Goal: Transaction & Acquisition: Purchase product/service

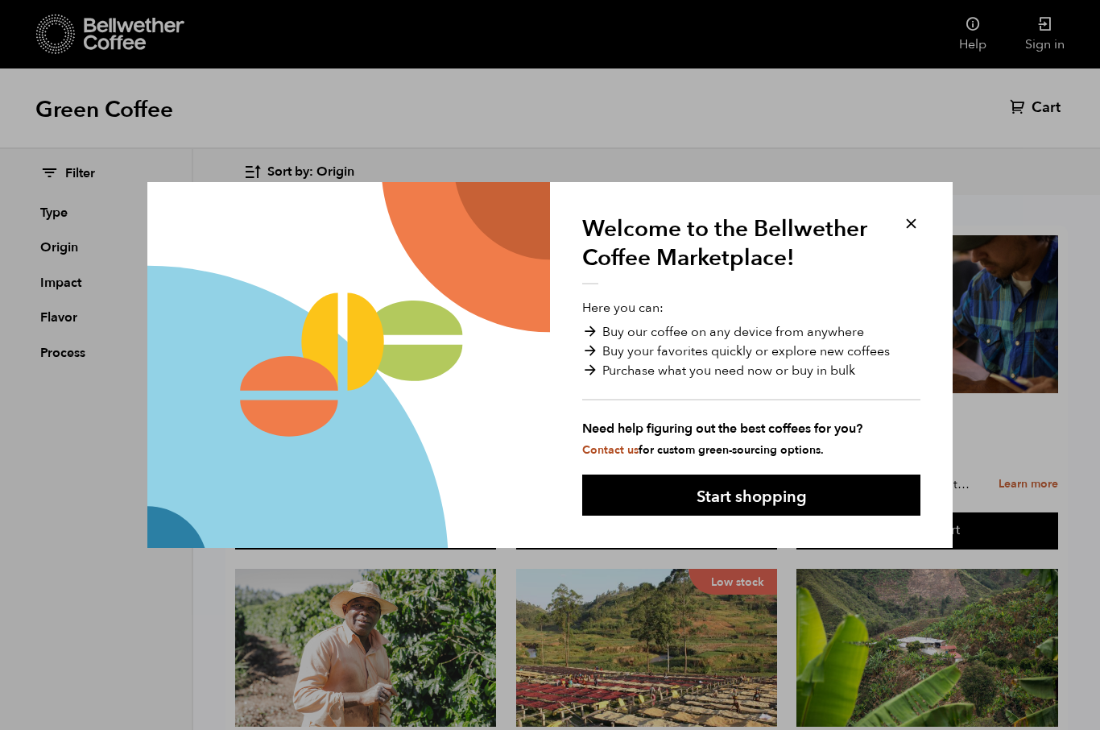
click at [858, 488] on button "Start shopping" at bounding box center [751, 495] width 338 height 41
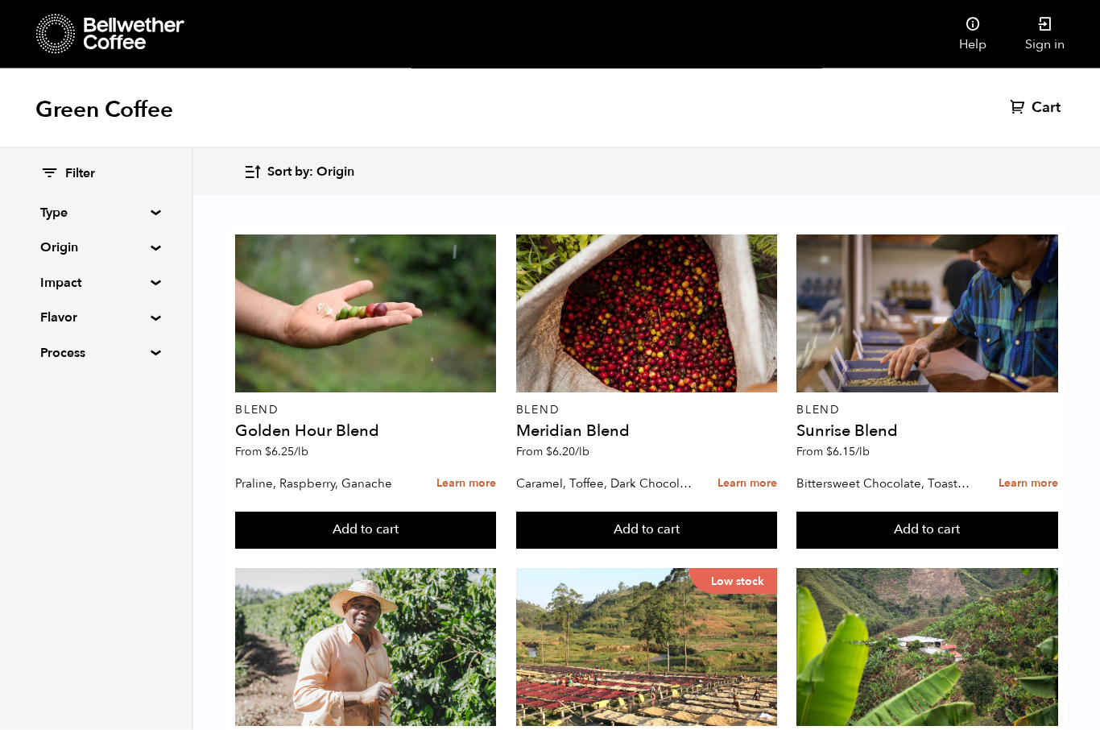
scroll to position [590, 0]
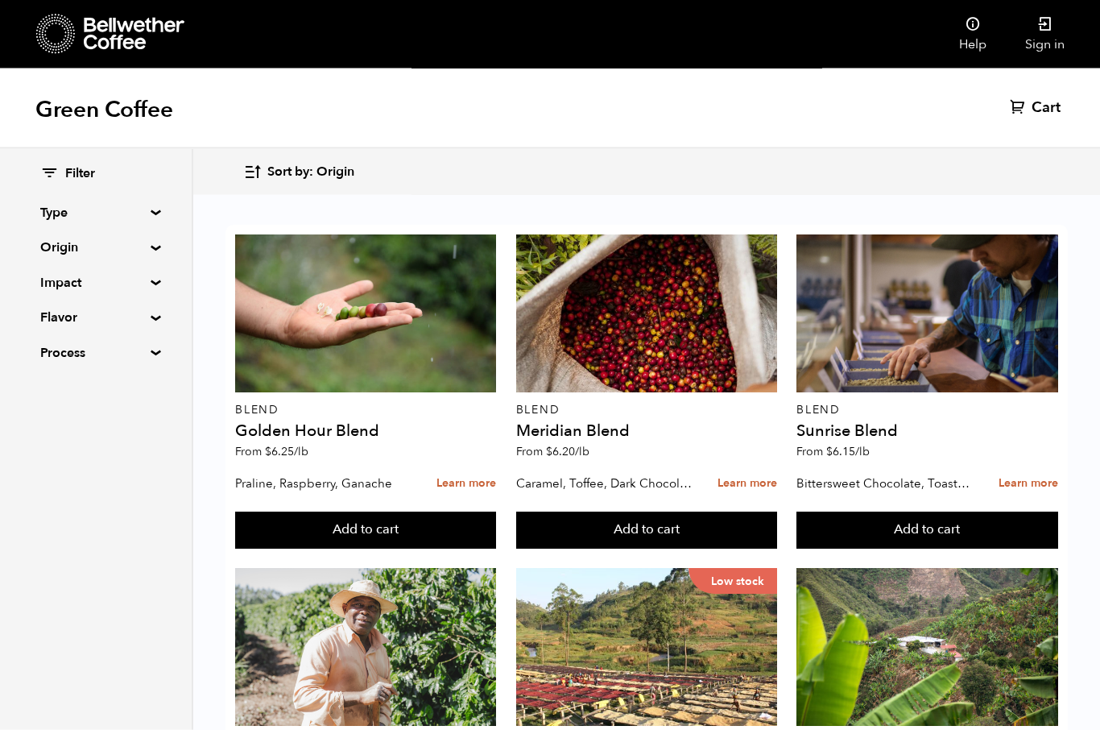
scroll to position [673, 0]
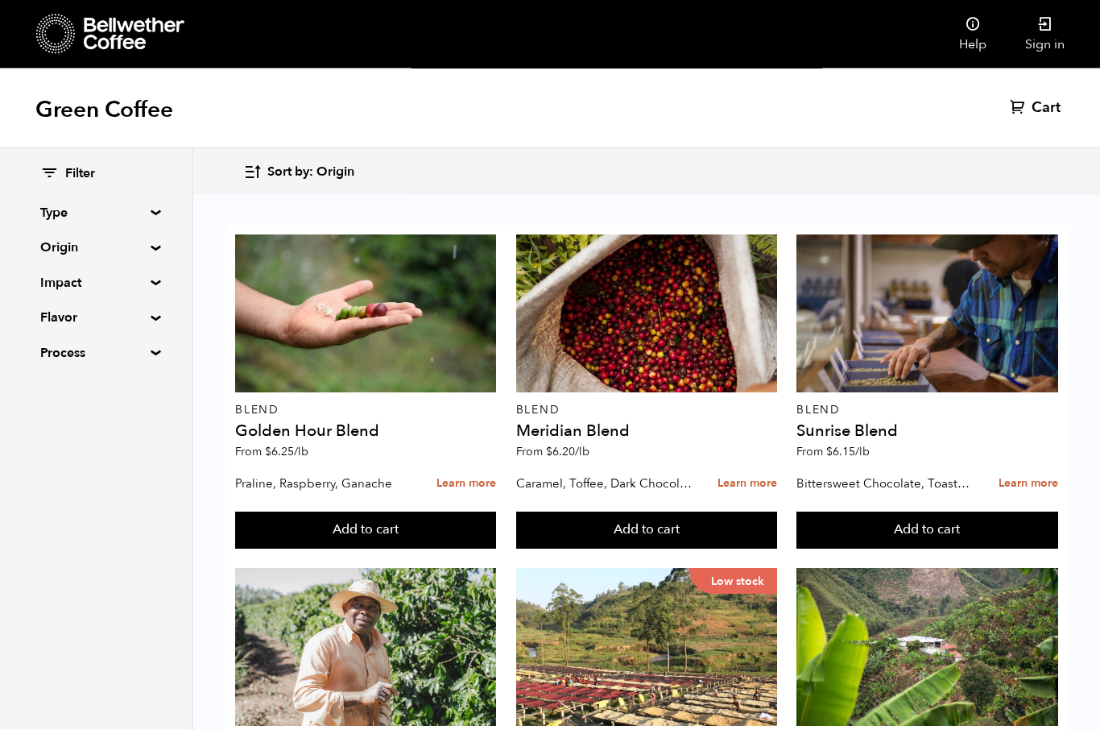
scroll to position [841, 0]
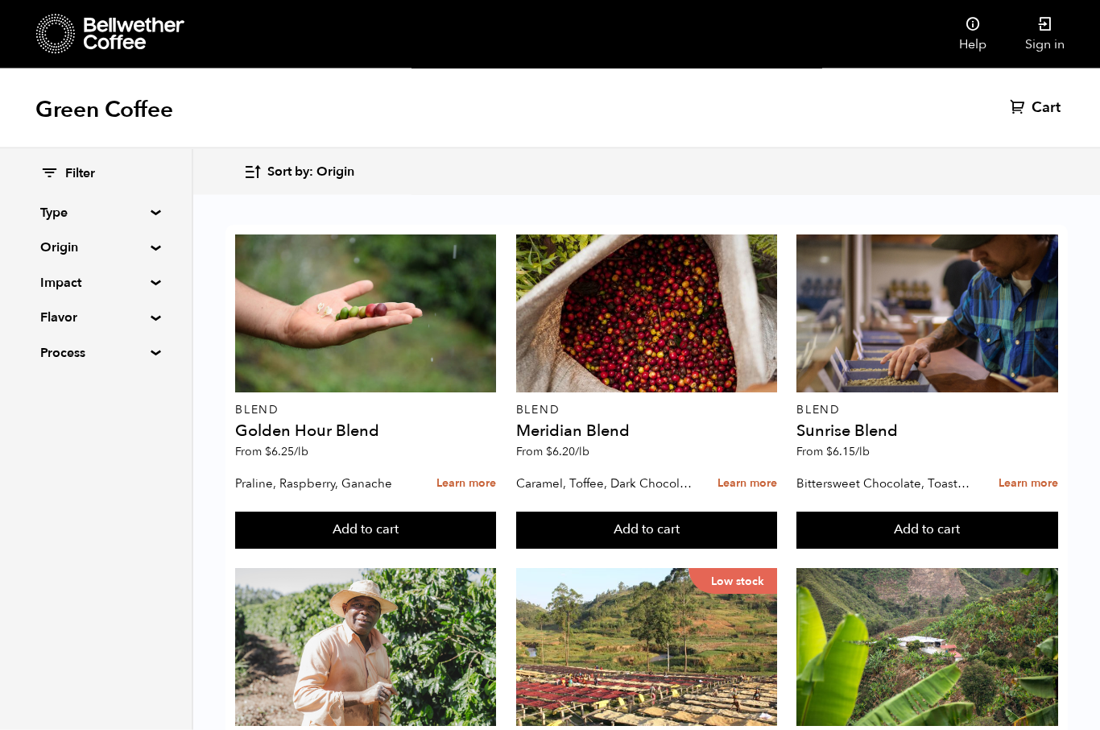
scroll to position [1180, 0]
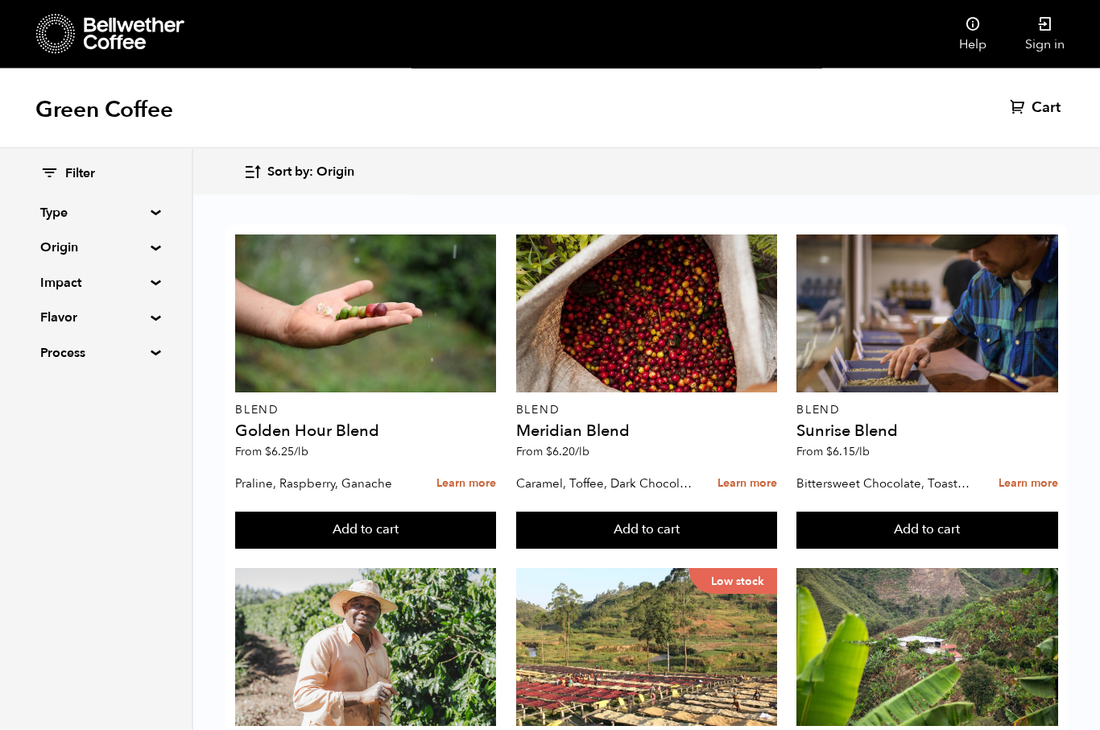
scroll to position [1478, 0]
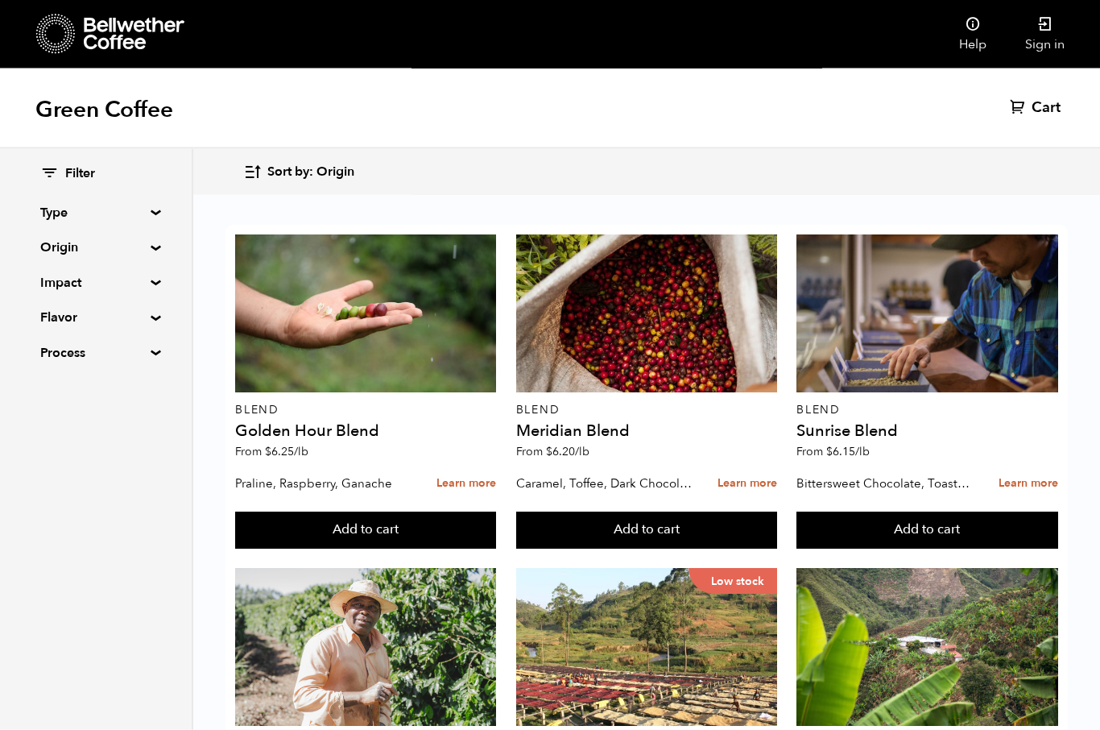
scroll to position [1155, 0]
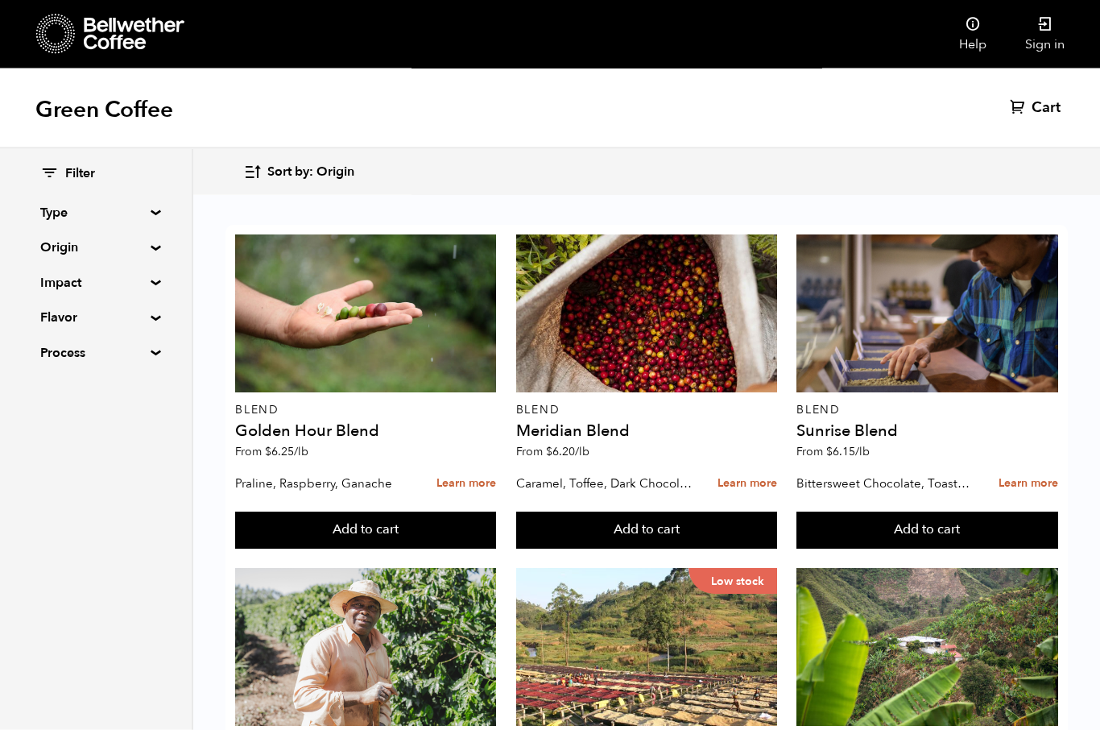
scroll to position [607, 0]
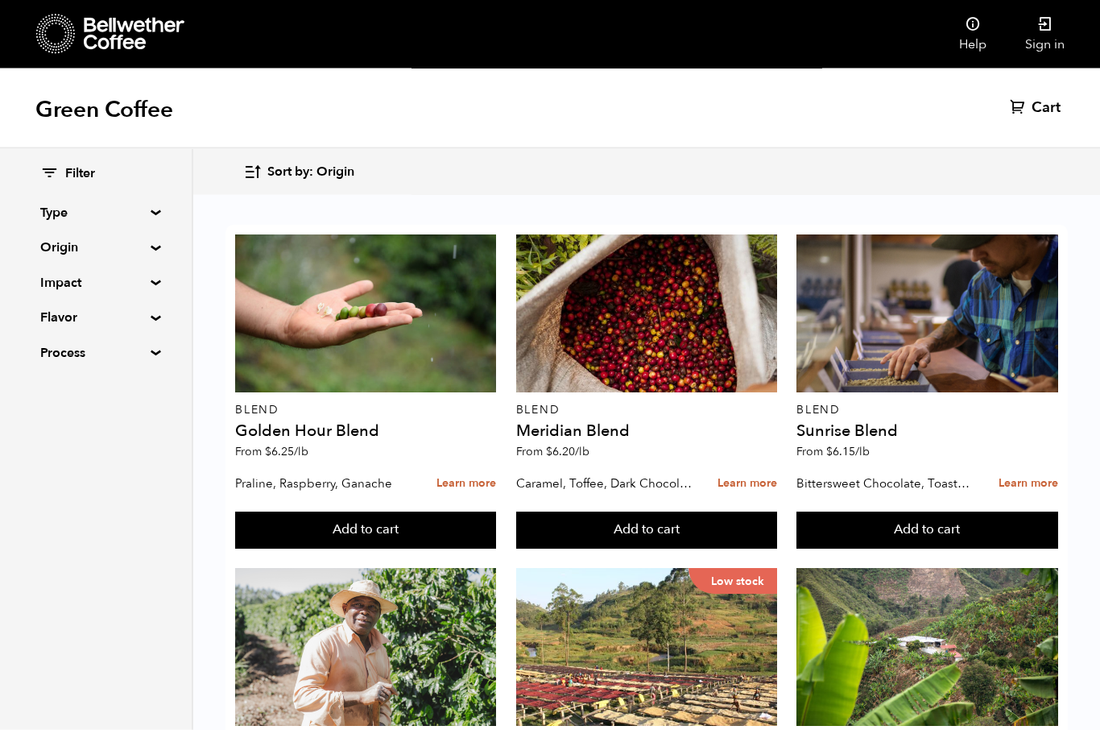
scroll to position [901, 0]
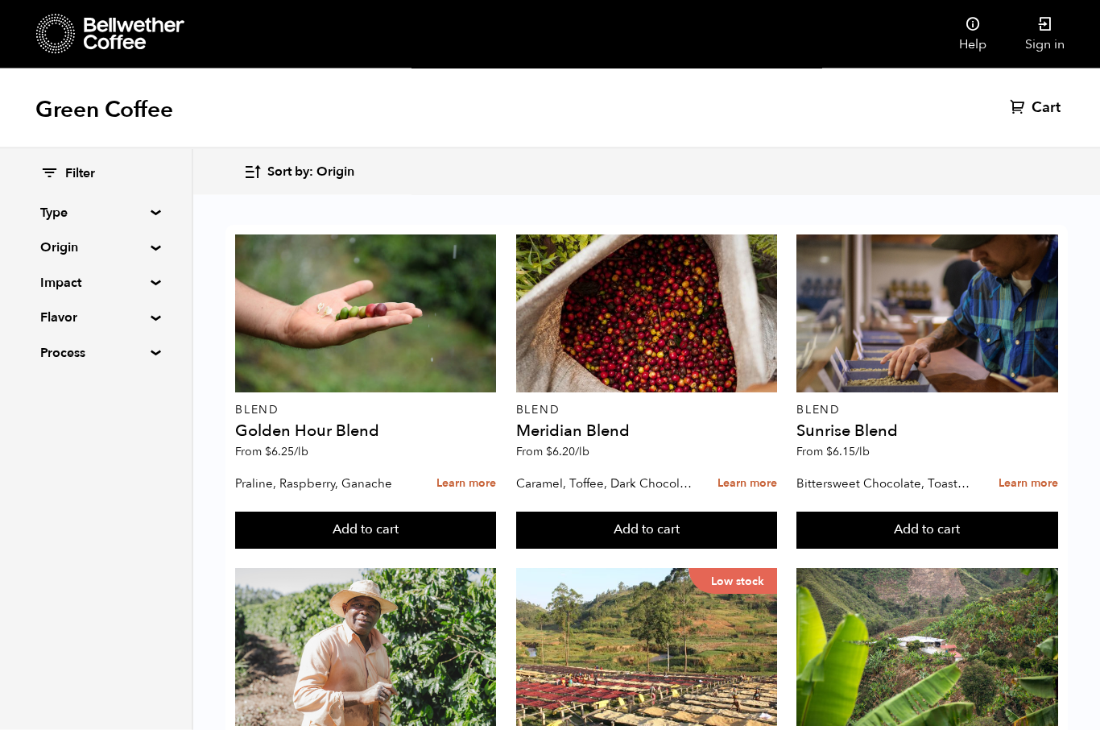
scroll to position [1242, 0]
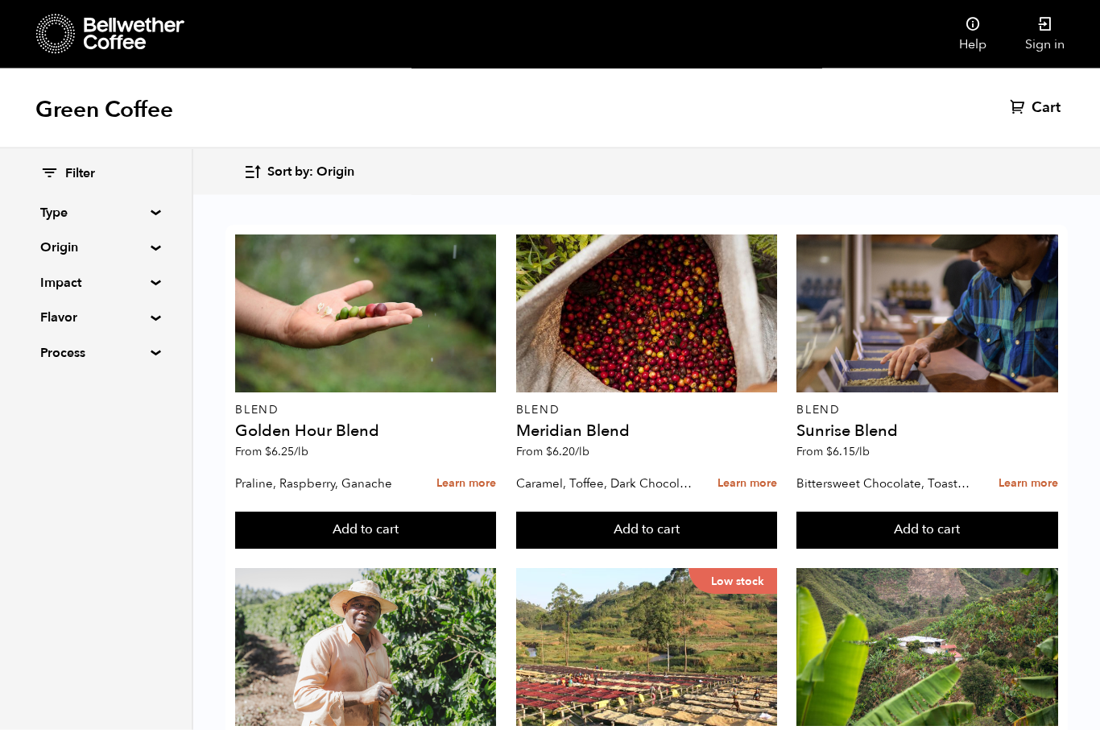
scroll to position [1478, 0]
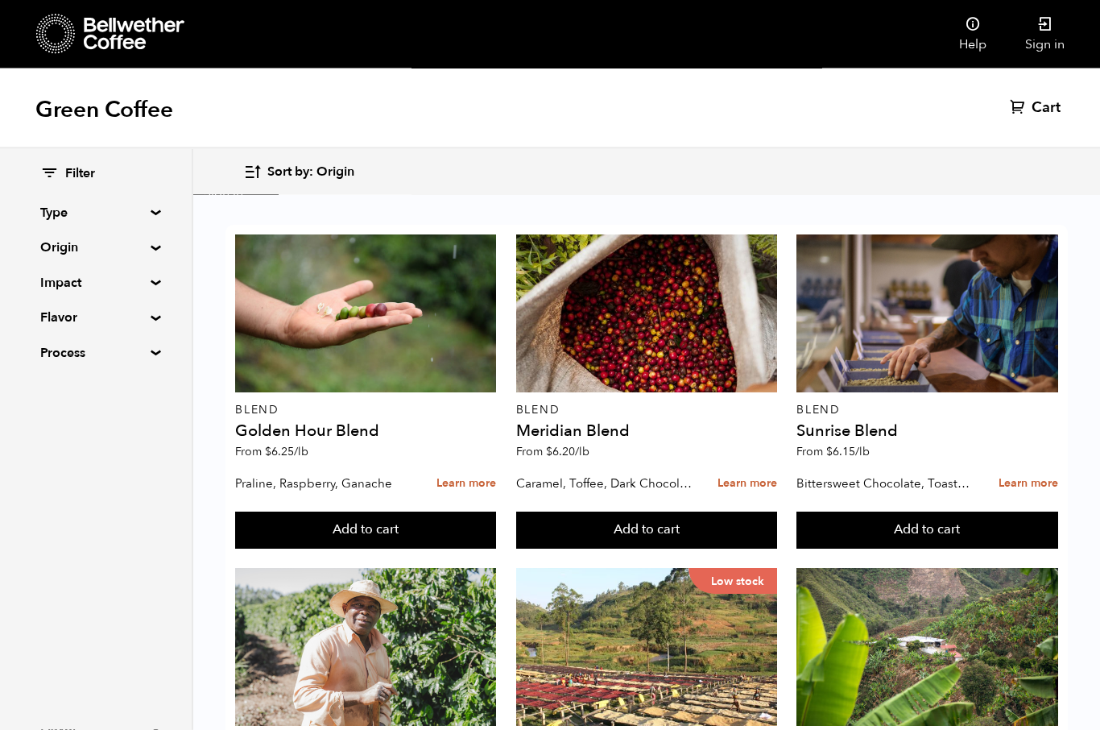
click at [0, 30] on div "Help Sign in" at bounding box center [550, 34] width 1100 height 68
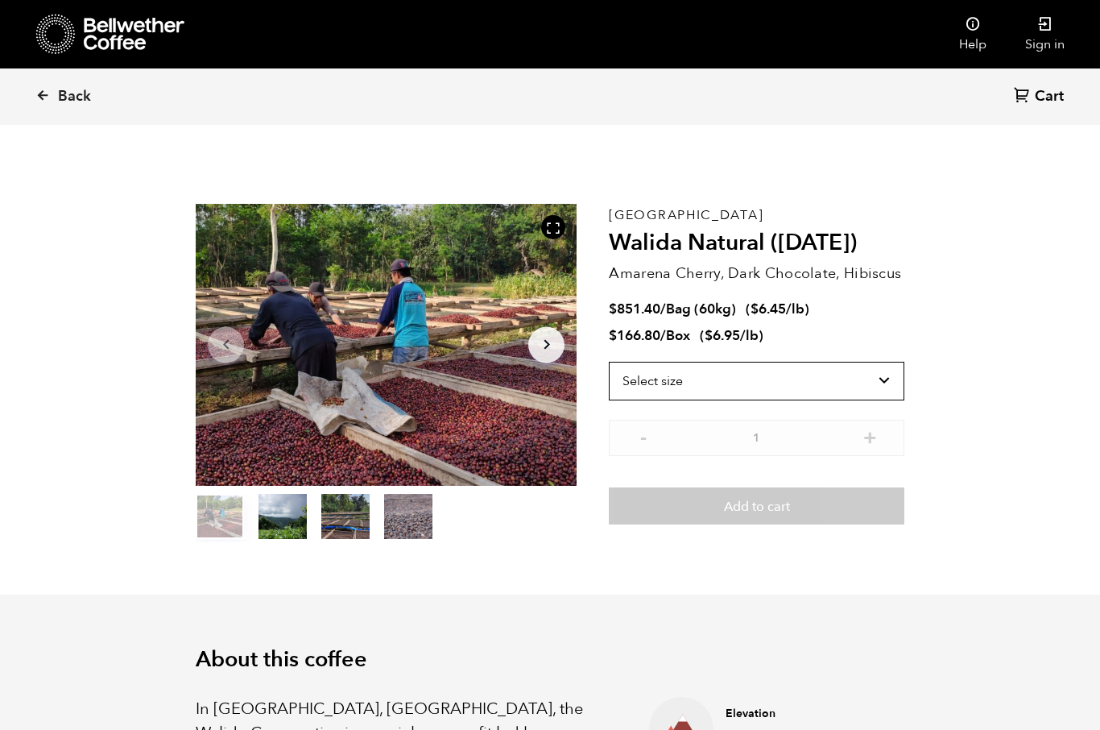
click at [834, 373] on select "Select size Bag (60kg) (132 lbs) Box (24 lbs)" at bounding box center [757, 381] width 296 height 39
select select "box"
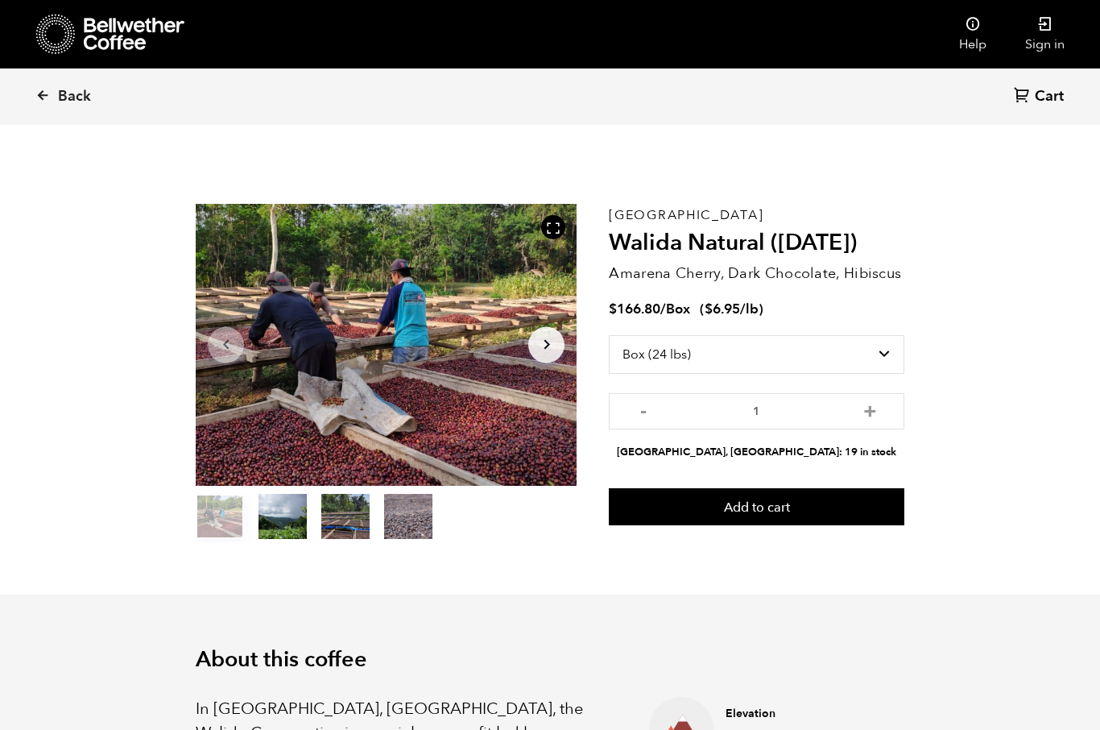
click at [785, 504] on button "Add to cart" at bounding box center [757, 506] width 296 height 37
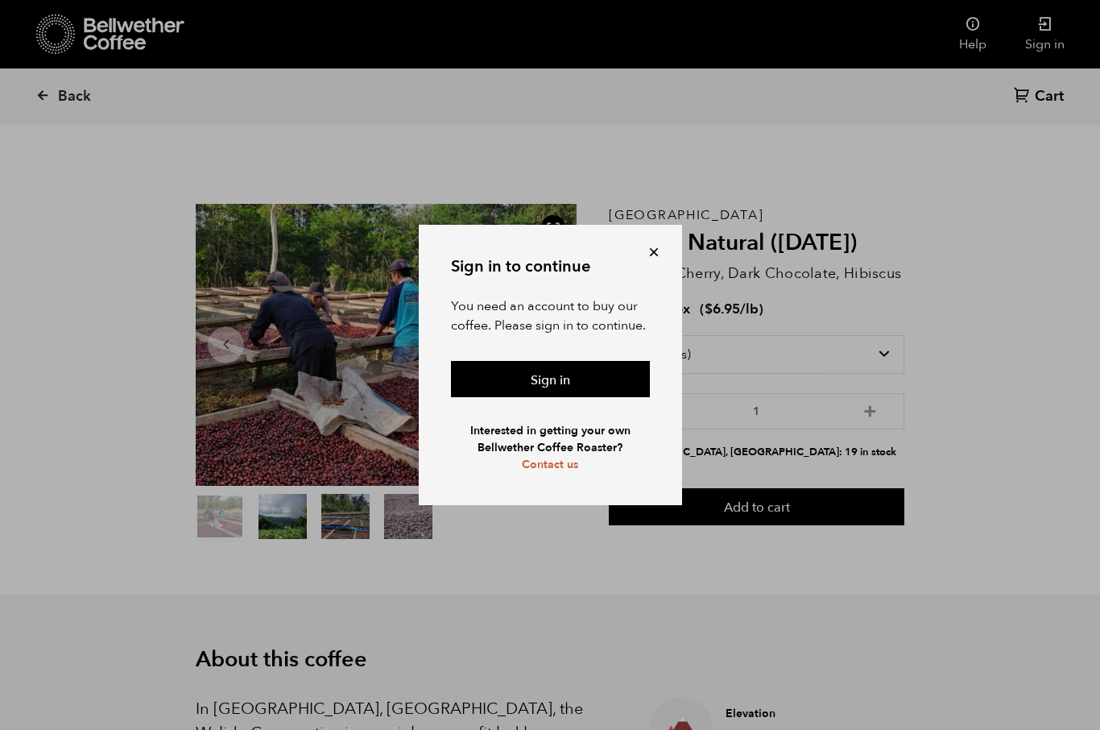
click at [562, 366] on link "Sign in" at bounding box center [550, 379] width 199 height 37
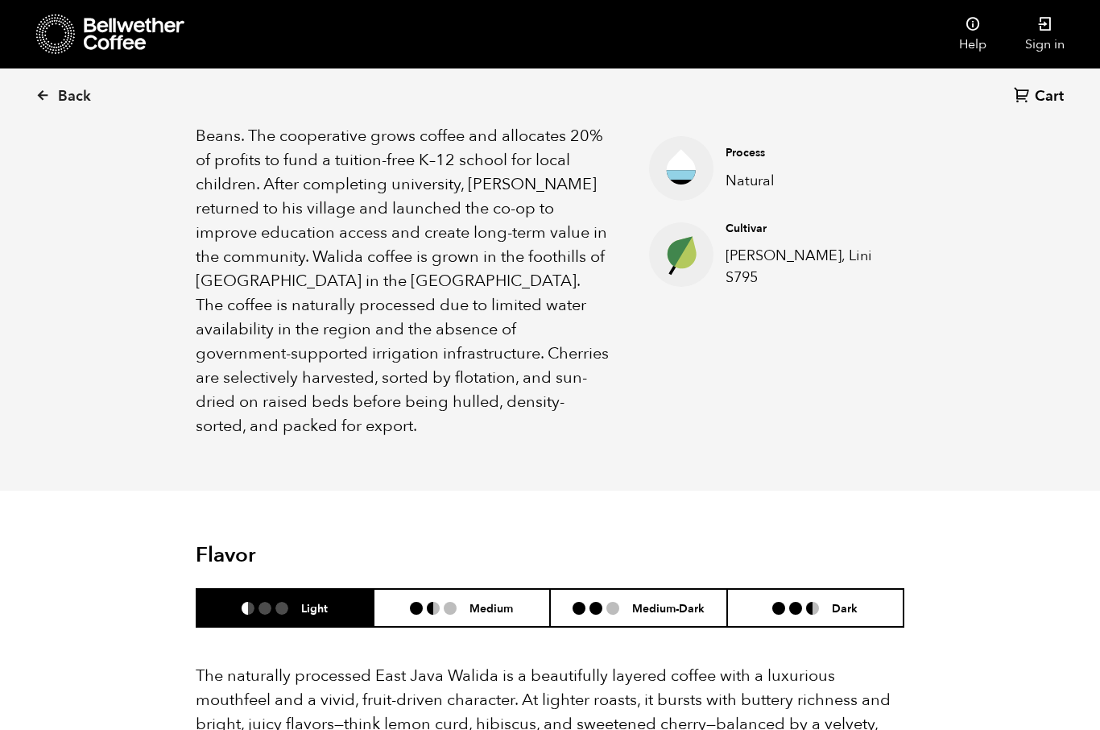
scroll to position [640, 0]
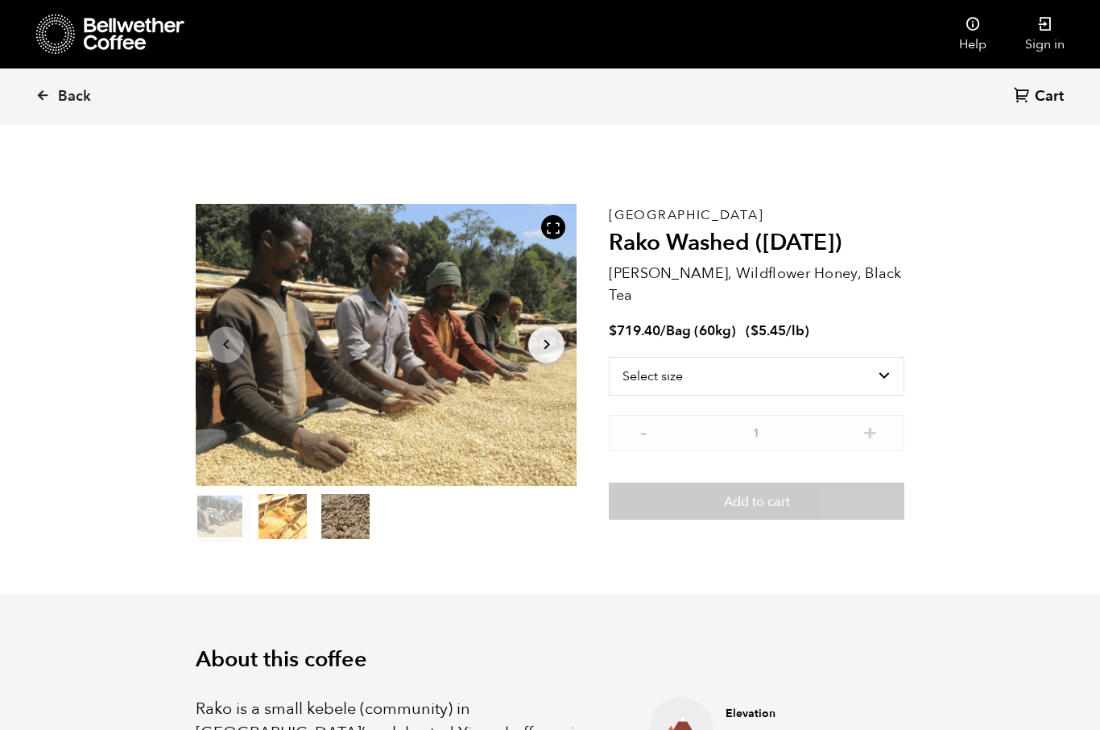
scroll to position [701, 690]
click at [842, 357] on select "Select size Bag (60kg) (132 lbs)" at bounding box center [757, 376] width 296 height 39
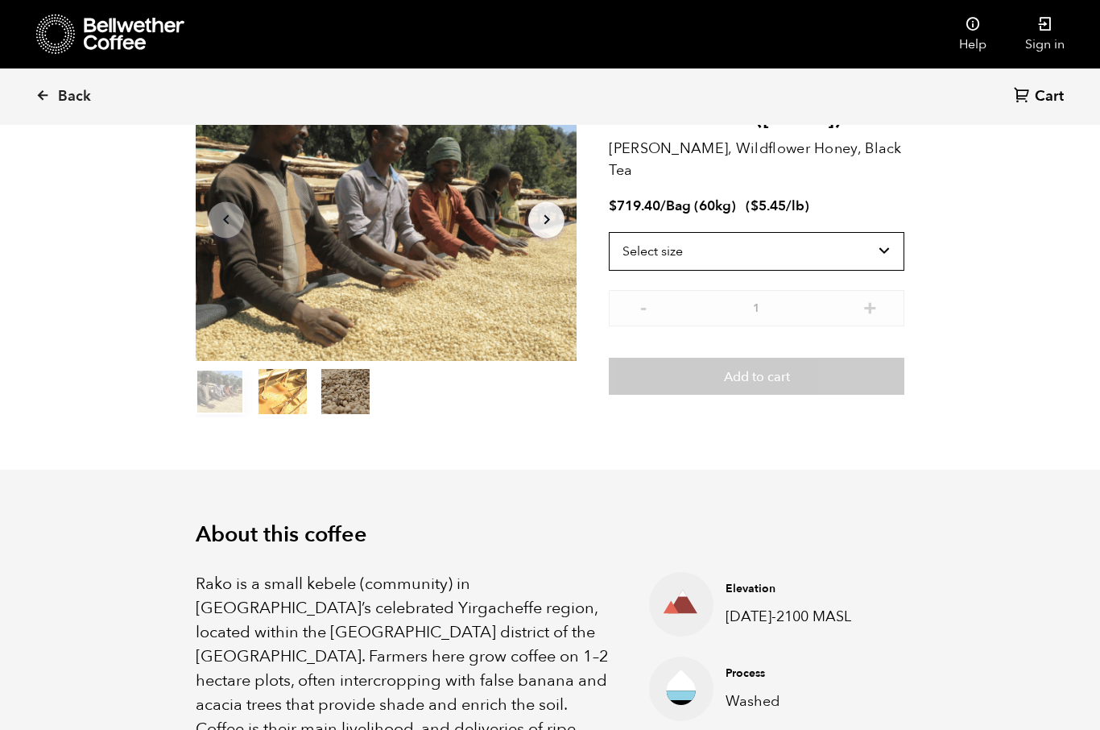
scroll to position [0, 0]
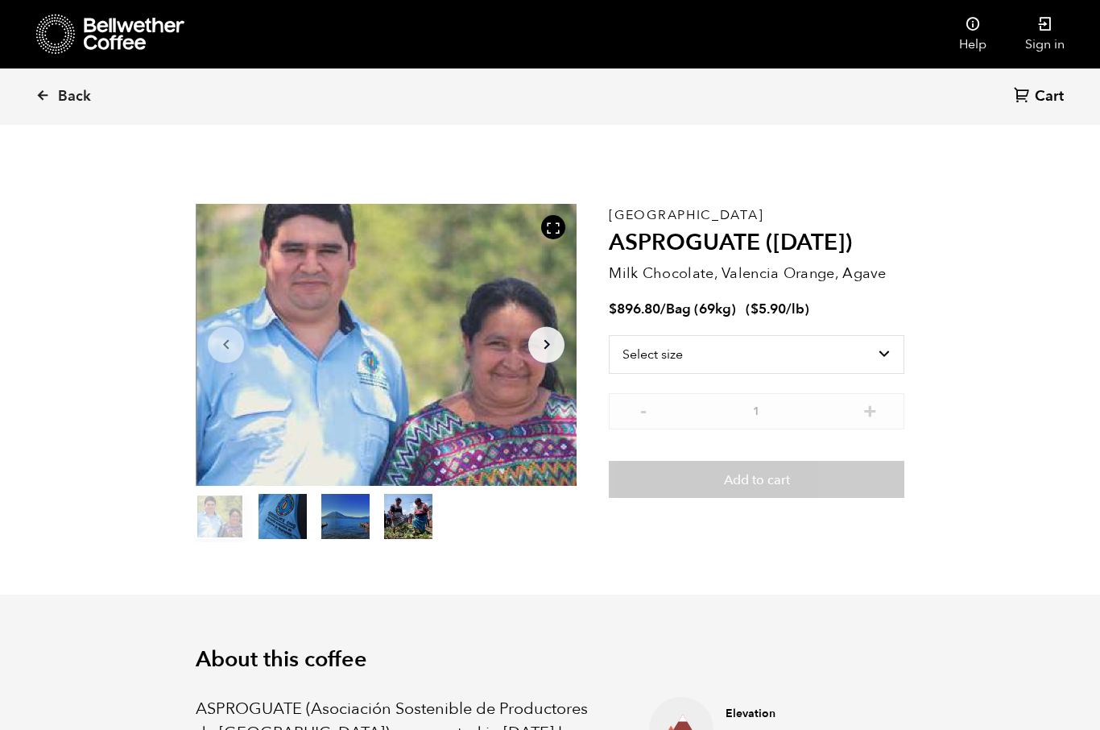
scroll to position [701, 690]
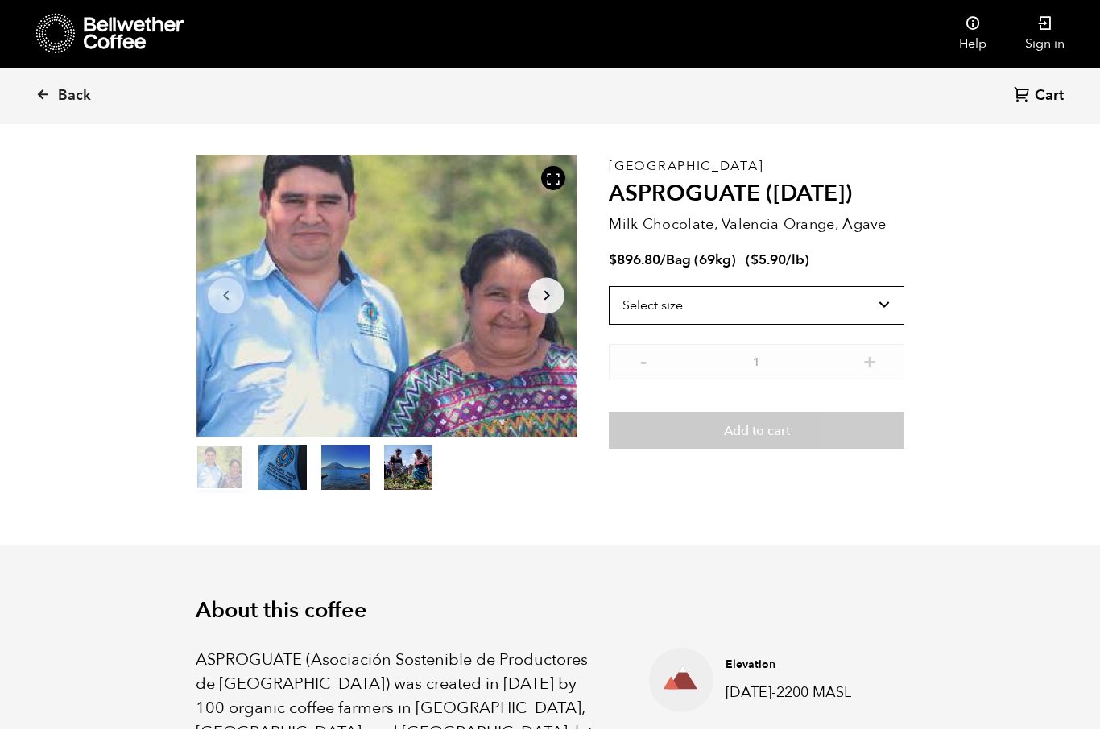
click at [845, 305] on select "Select size Bag (69kg) (152 lbs)" at bounding box center [757, 306] width 296 height 39
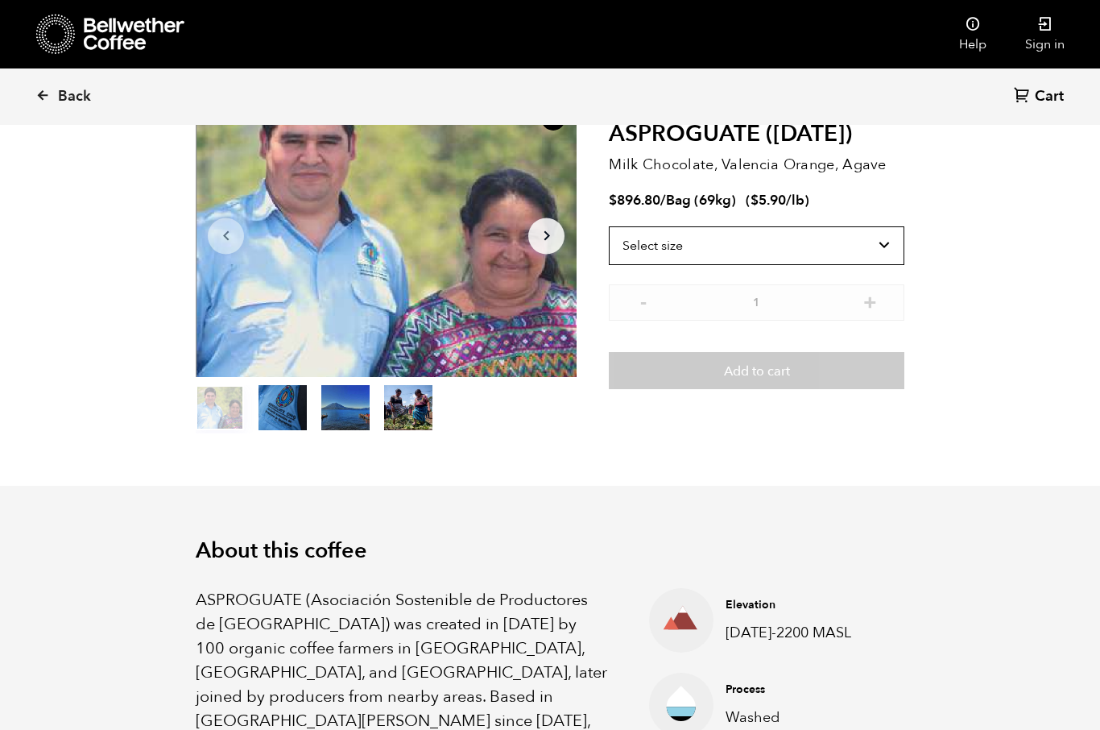
scroll to position [0, 0]
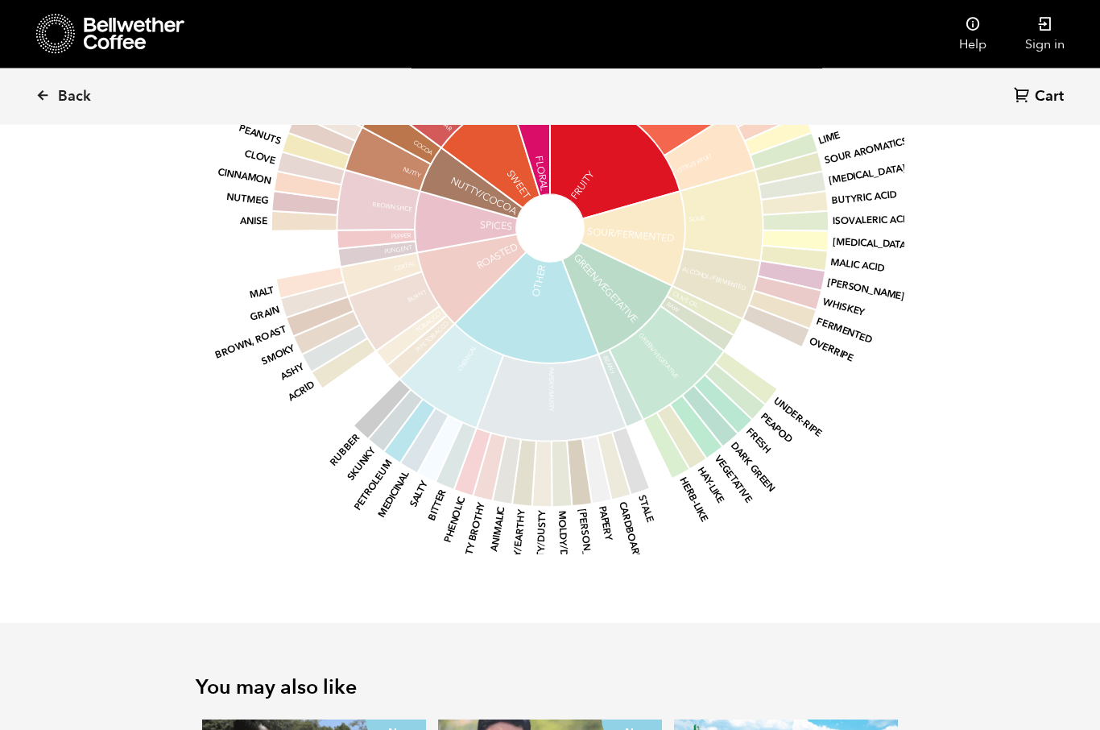
scroll to position [1813, 0]
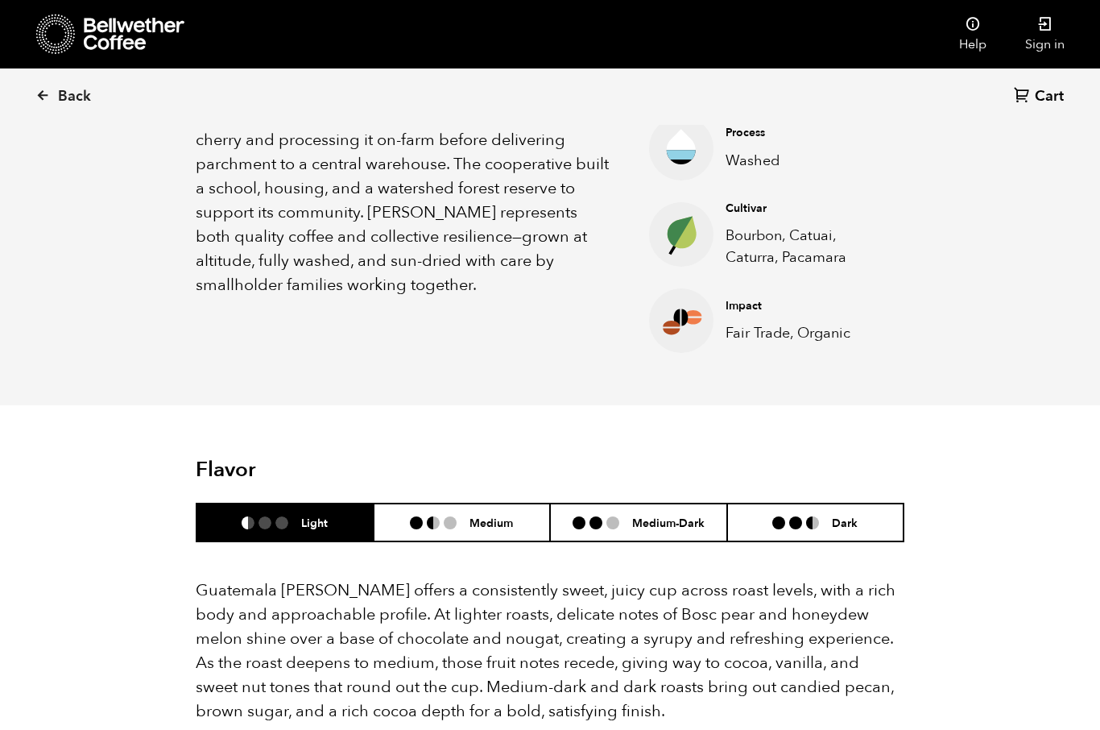
click at [837, 528] on h6 "Dark" at bounding box center [845, 523] width 26 height 14
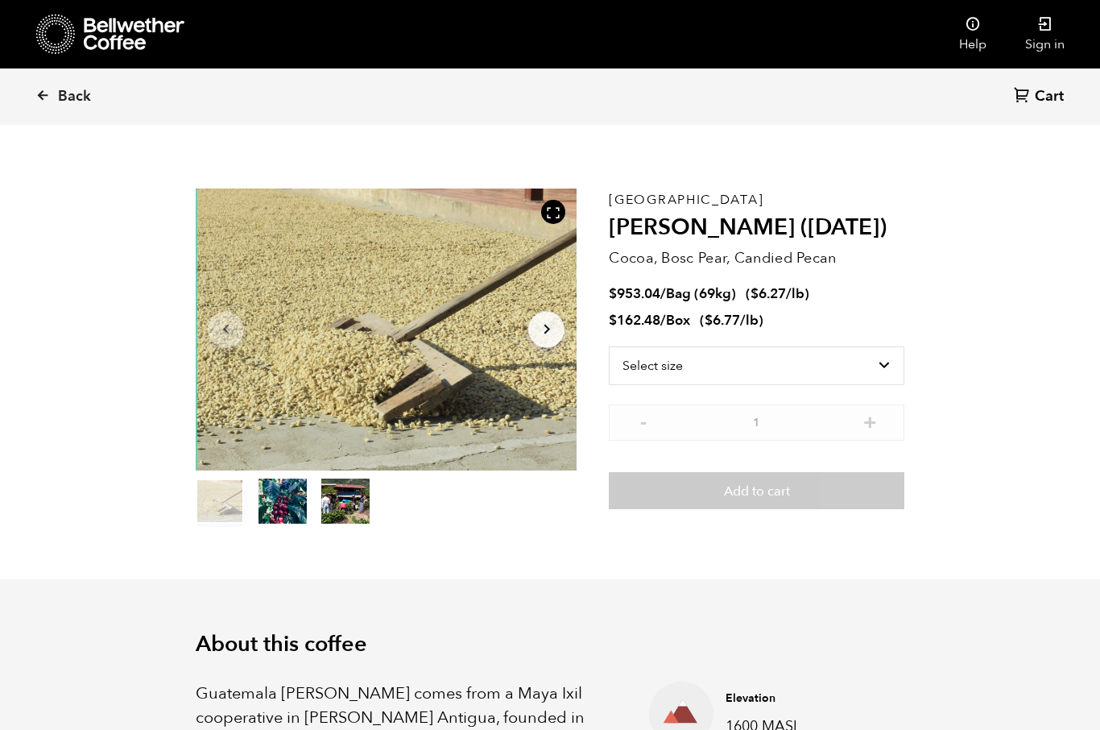
scroll to position [12, 0]
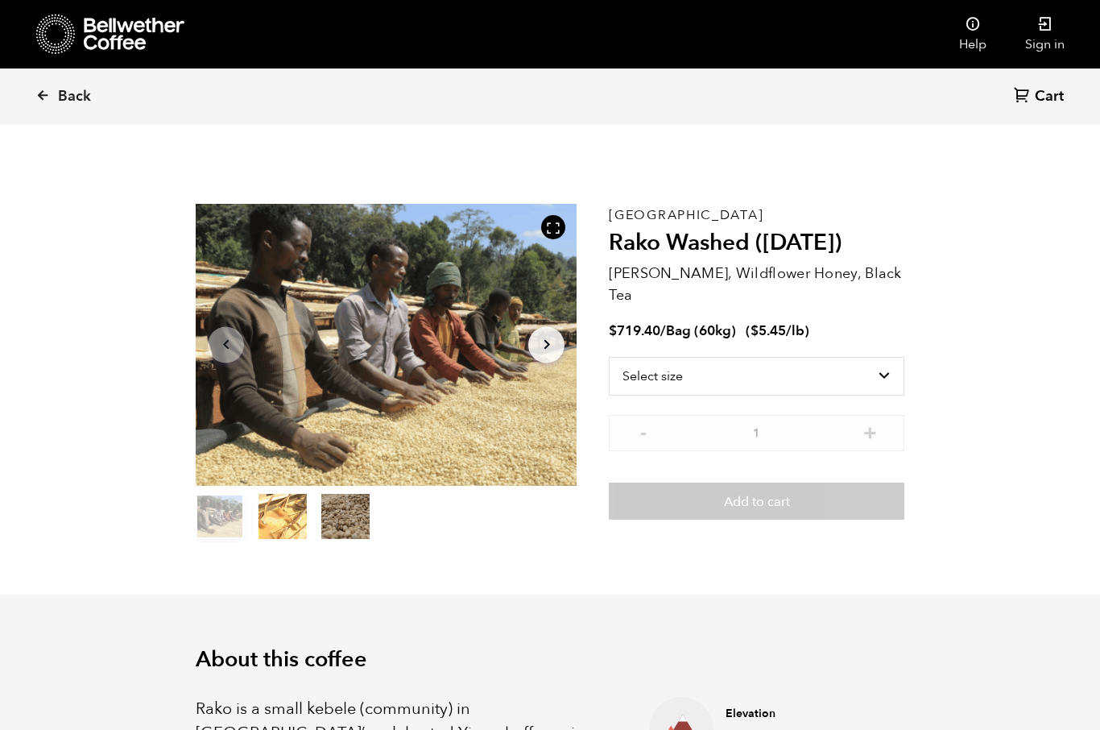
scroll to position [701, 690]
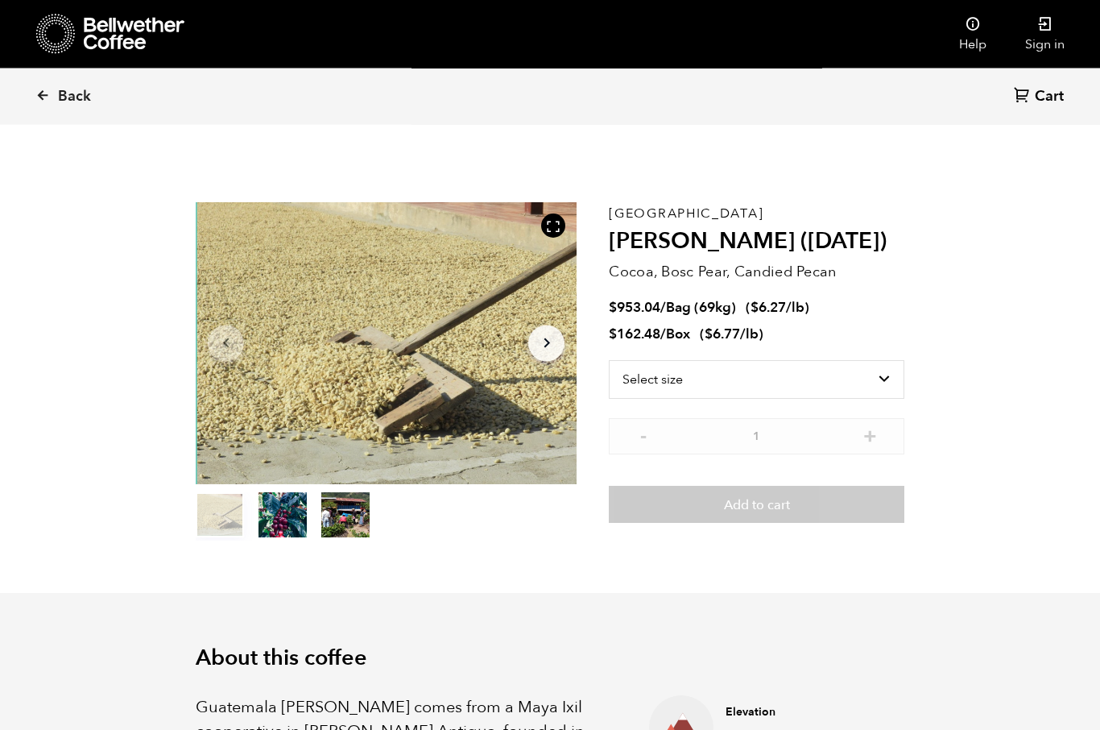
scroll to position [1, 0]
click at [856, 386] on select "Select size Bag (69kg) (152 lbs) Box (24 lbs)" at bounding box center [757, 380] width 296 height 39
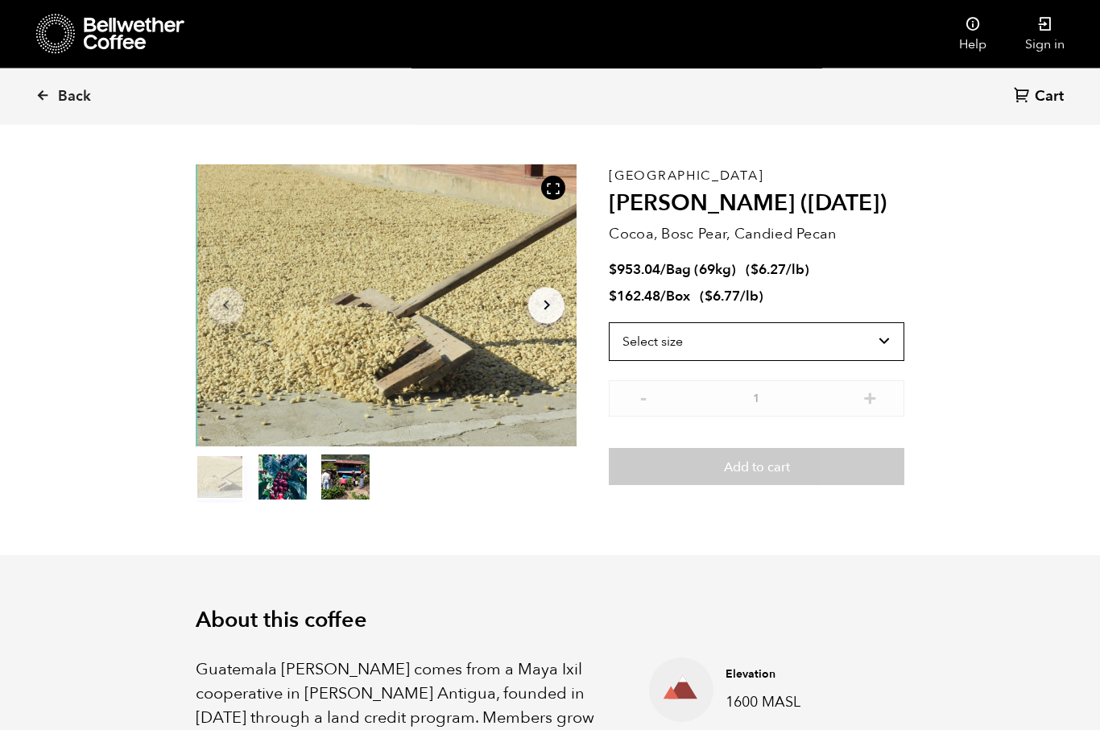
scroll to position [0, 0]
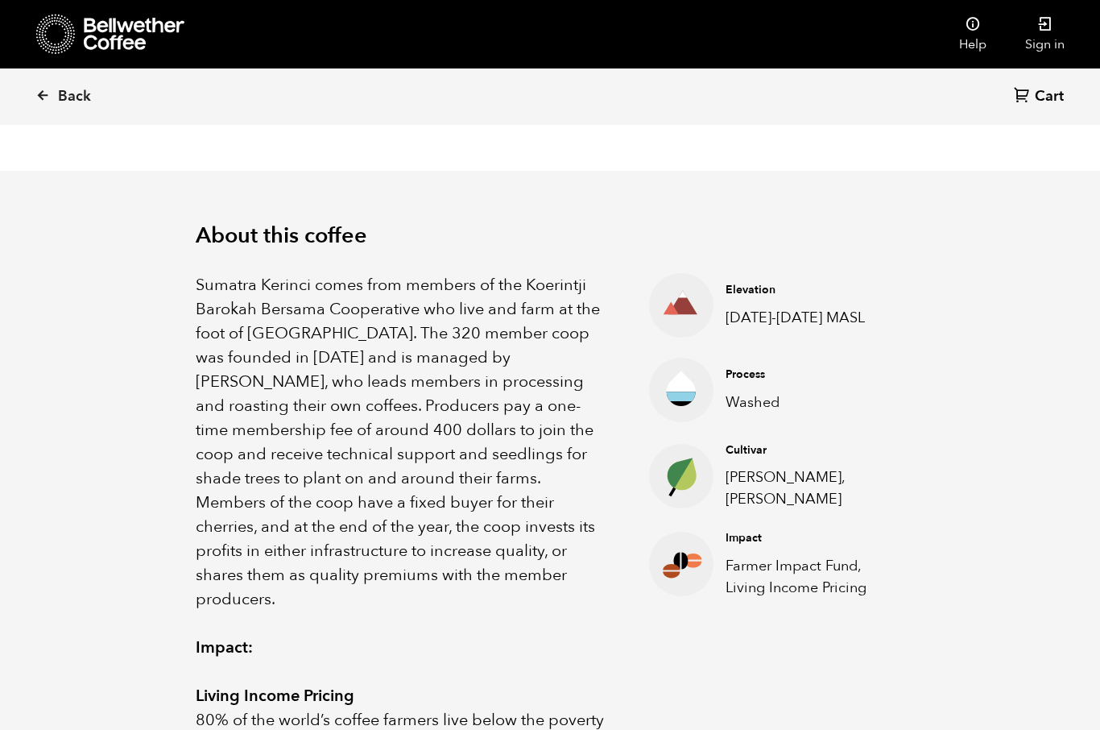
scroll to position [418, 0]
